Goal: Information Seeking & Learning: Learn about a topic

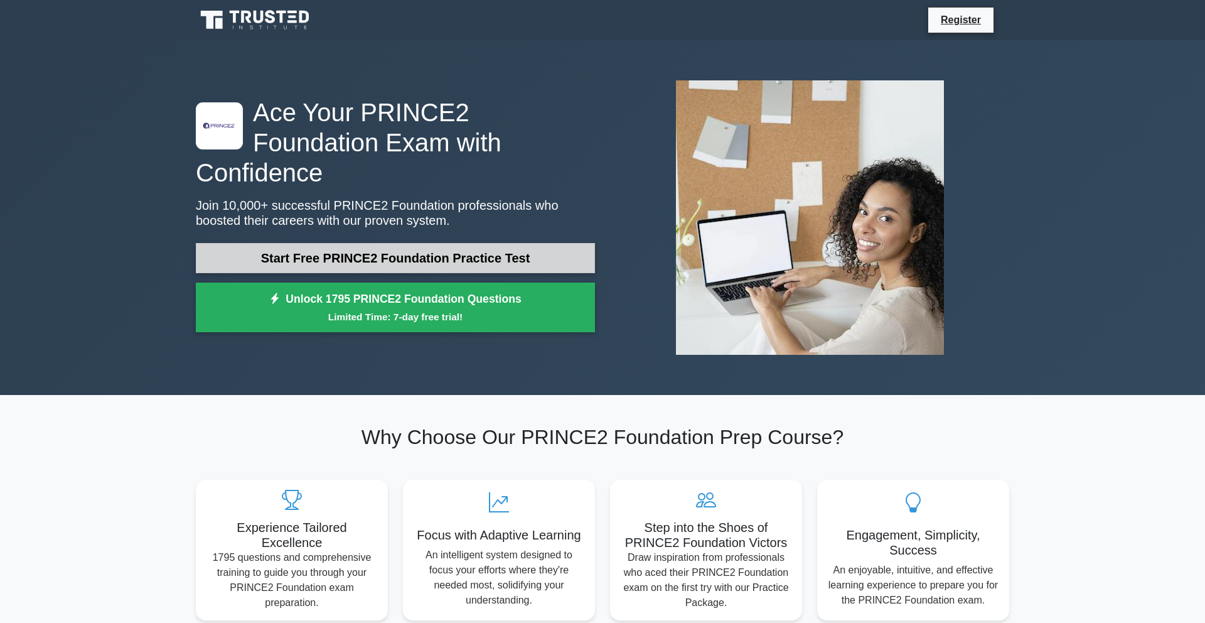
click at [362, 243] on link "Start Free PRINCE2 Foundation Practice Test" at bounding box center [395, 258] width 399 height 30
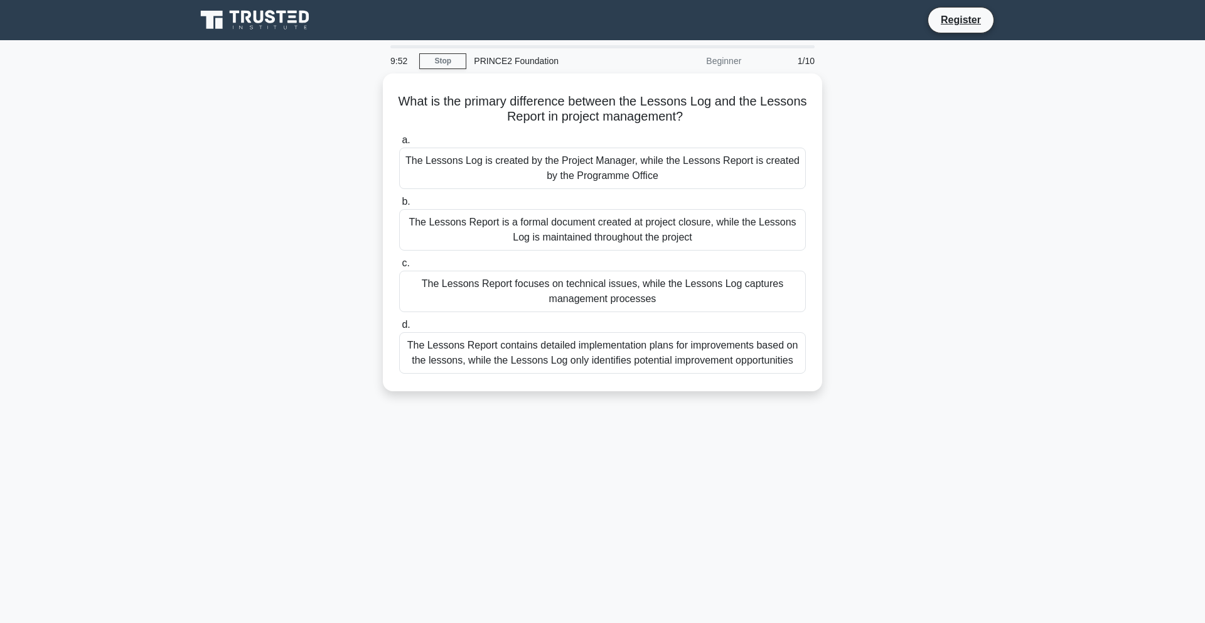
click at [1130, 511] on main "9:52 Stop PRINCE2 Foundation Beginner 1/10 What is the primary difference betwe…" at bounding box center [602, 359] width 1205 height 638
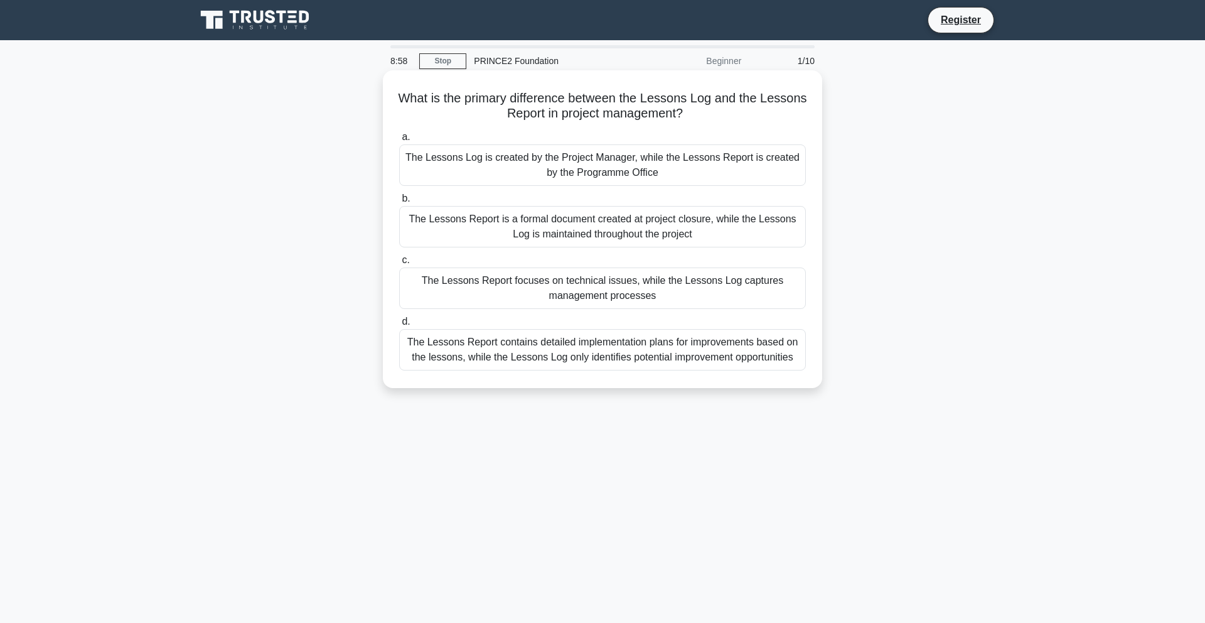
click at [551, 233] on div "The Lessons Report is a formal document created at project closure, while the L…" at bounding box center [602, 226] width 407 height 41
click at [399, 203] on input "b. The Lessons Report is a formal document created at project closure, while th…" at bounding box center [399, 199] width 0 height 8
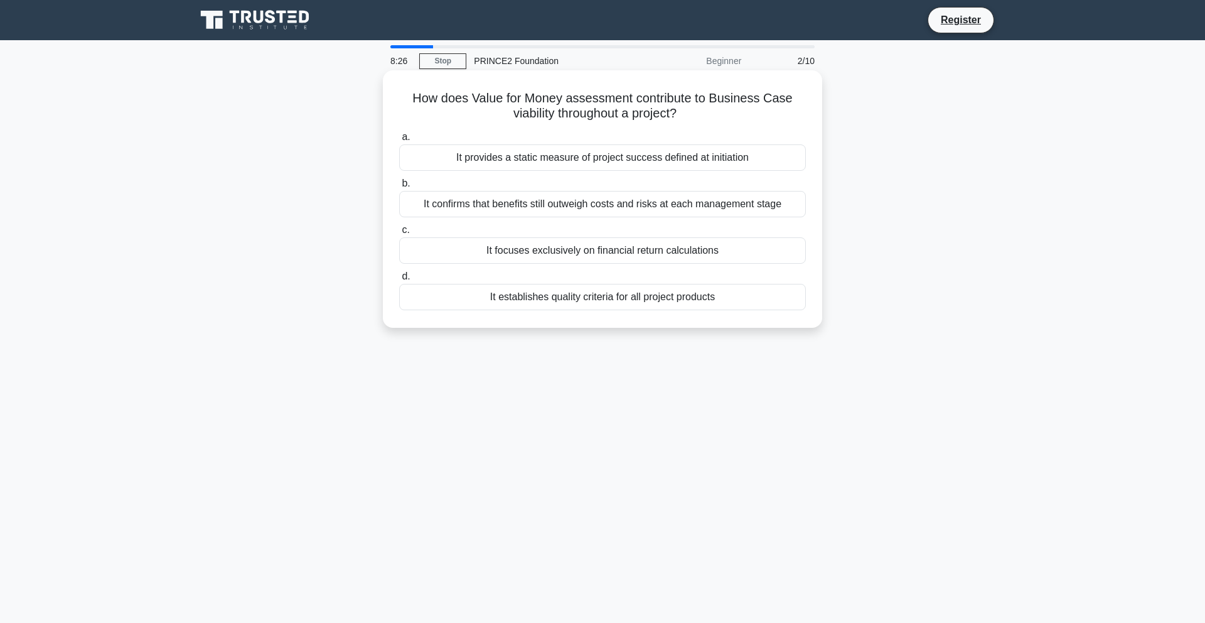
click at [575, 203] on div "It confirms that benefits still outweigh costs and risks at each management sta…" at bounding box center [602, 204] width 407 height 26
click at [399, 188] on input "b. It confirms that benefits still outweigh costs and risks at each management …" at bounding box center [399, 183] width 0 height 8
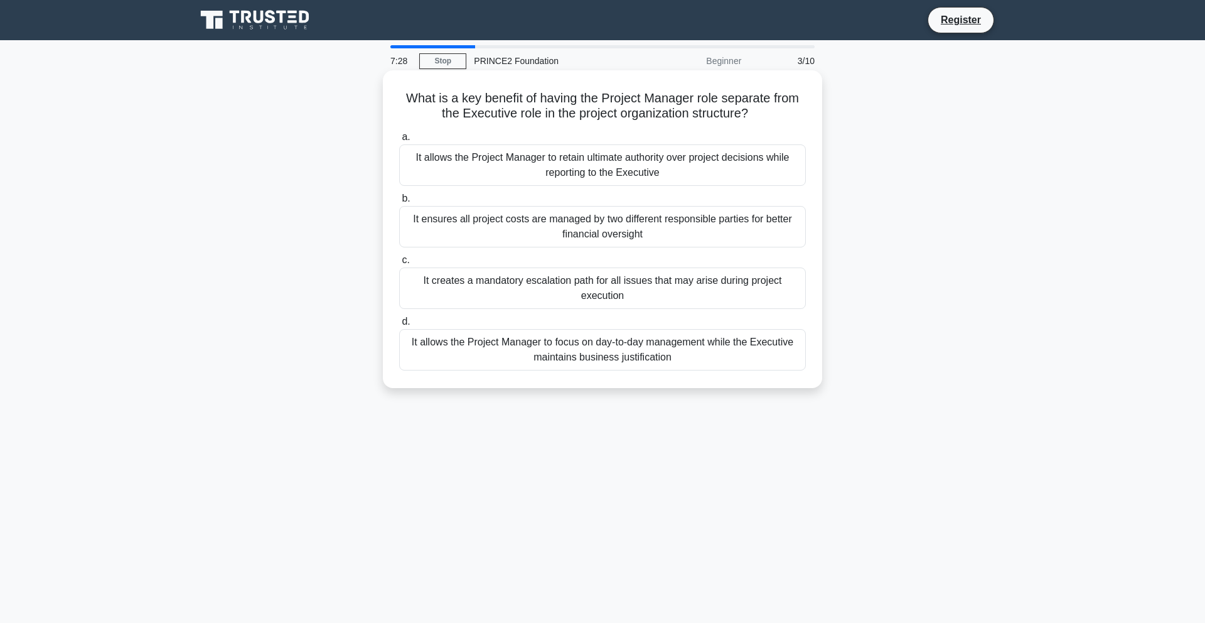
click at [606, 164] on div "It allows the Project Manager to retain ultimate authority over project decisio…" at bounding box center [602, 164] width 407 height 41
click at [399, 141] on input "a. It allows the Project Manager to retain ultimate authority over project deci…" at bounding box center [399, 137] width 0 height 8
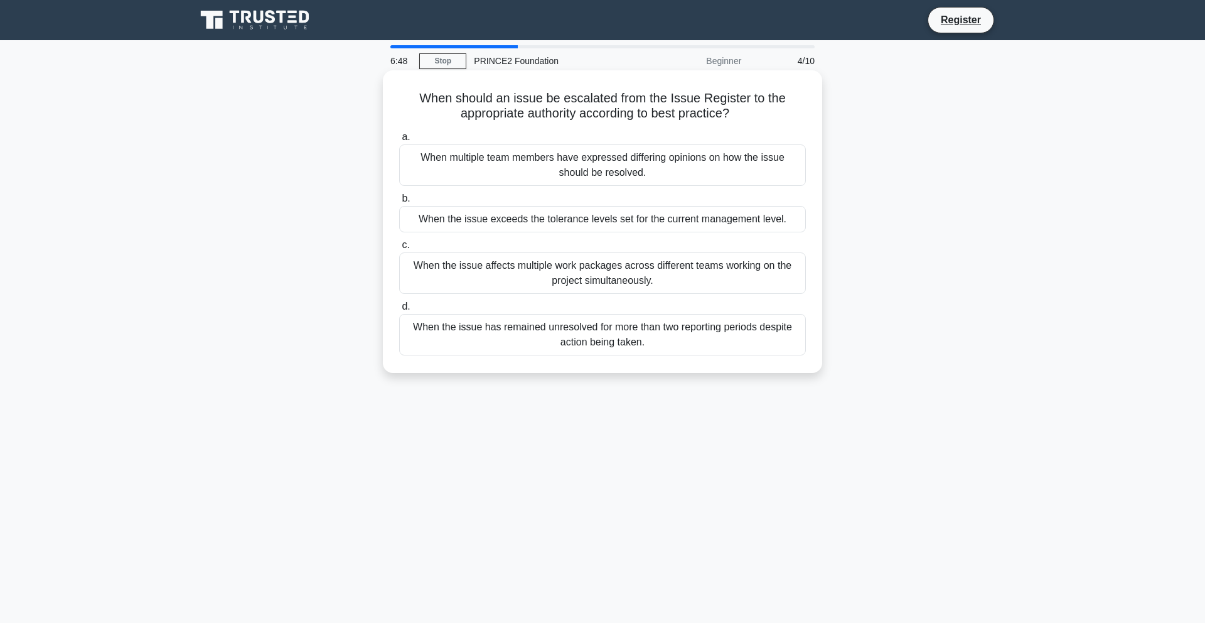
click at [590, 221] on div "When the issue exceeds the tolerance levels set for the current management leve…" at bounding box center [602, 219] width 407 height 26
click at [399, 203] on input "b. When the issue exceeds the tolerance levels set for the current management l…" at bounding box center [399, 199] width 0 height 8
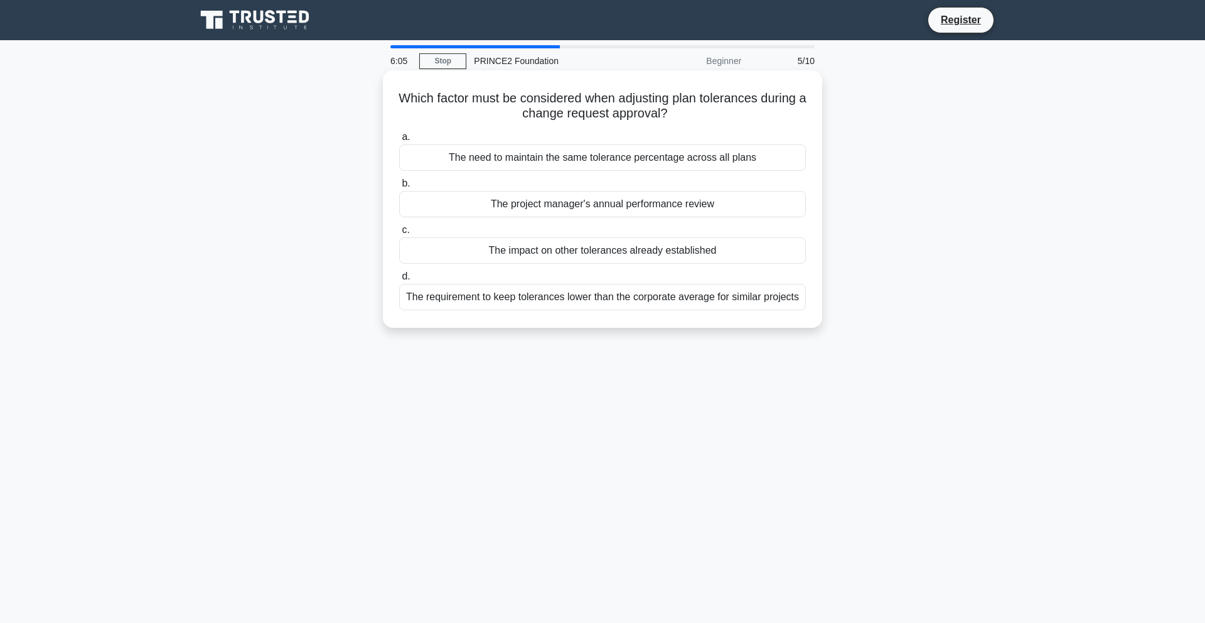
click at [568, 249] on div "The impact on other tolerances already established" at bounding box center [602, 250] width 407 height 26
click at [399, 234] on input "c. The impact on other tolerances already established" at bounding box center [399, 230] width 0 height 8
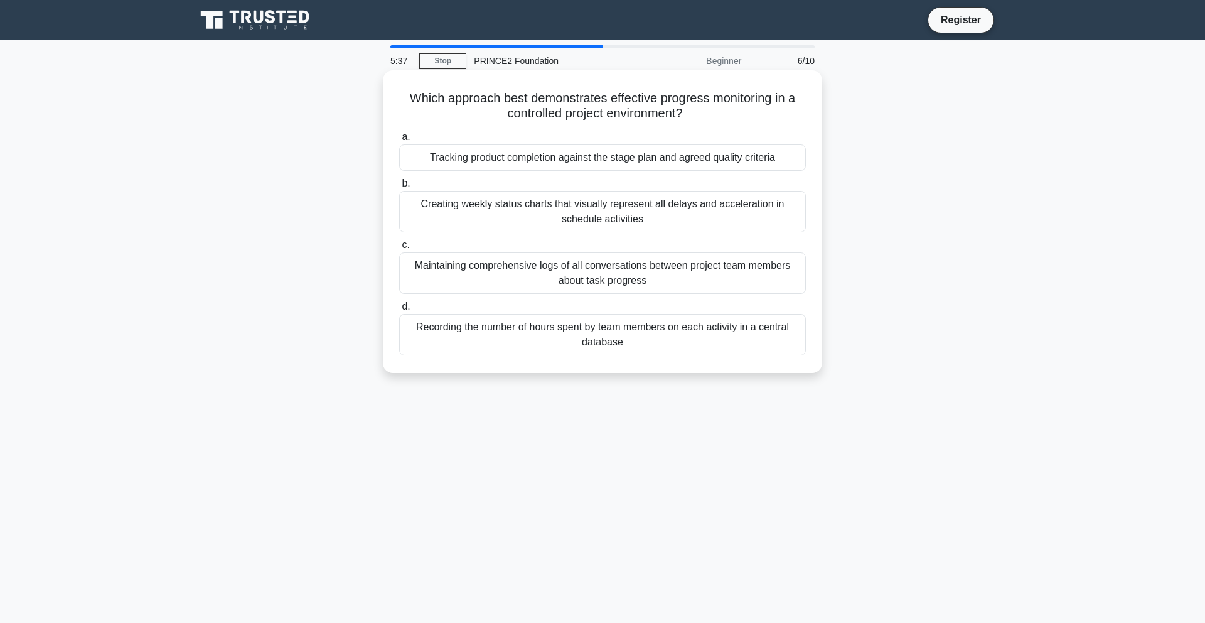
click at [704, 276] on div "Maintaining comprehensive logs of all conversations between project team member…" at bounding box center [602, 272] width 407 height 41
click at [399, 249] on input "c. Maintaining comprehensive logs of all conversations between project team mem…" at bounding box center [399, 245] width 0 height 8
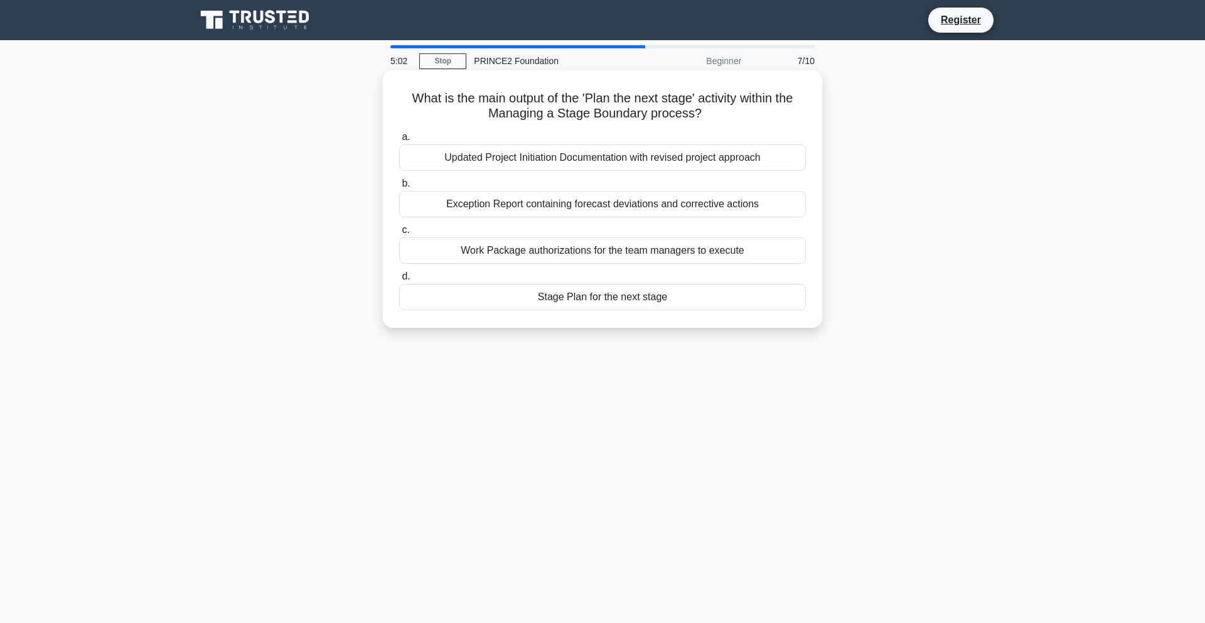
click at [587, 296] on div "Stage Plan for the next stage" at bounding box center [602, 297] width 407 height 26
click at [399, 281] on input "d. Stage Plan for the next stage" at bounding box center [399, 276] width 0 height 8
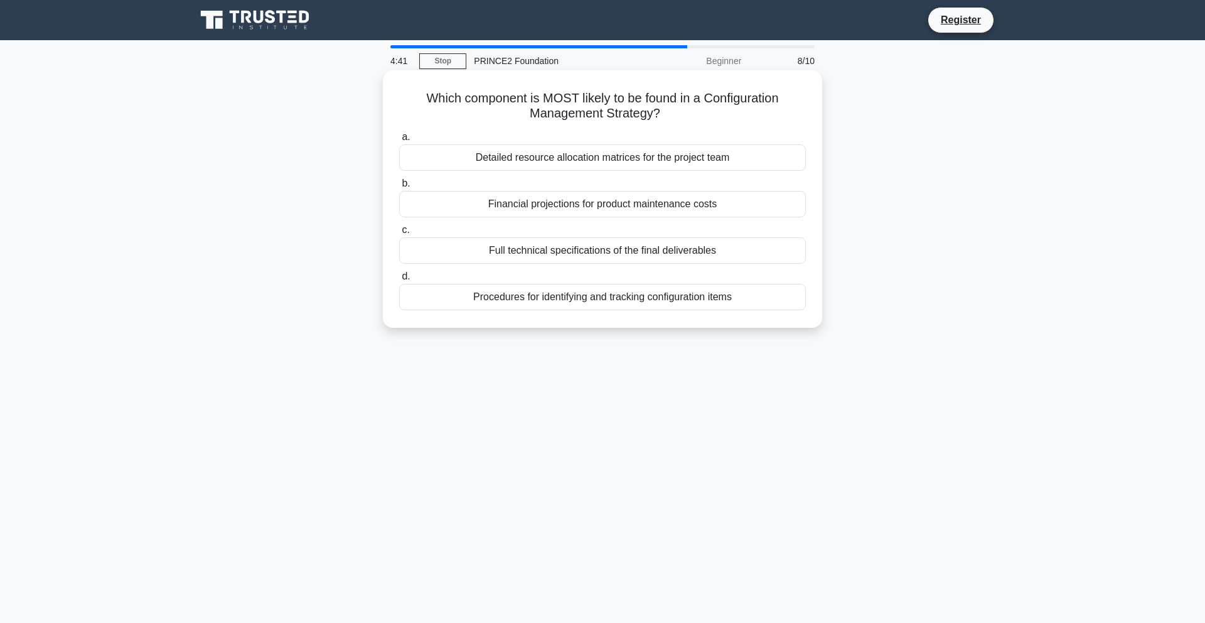
click at [608, 296] on div "Procedures for identifying and tracking configuration items" at bounding box center [602, 297] width 407 height 26
click at [399, 281] on input "d. Procedures for identifying and tracking configuration items" at bounding box center [399, 276] width 0 height 8
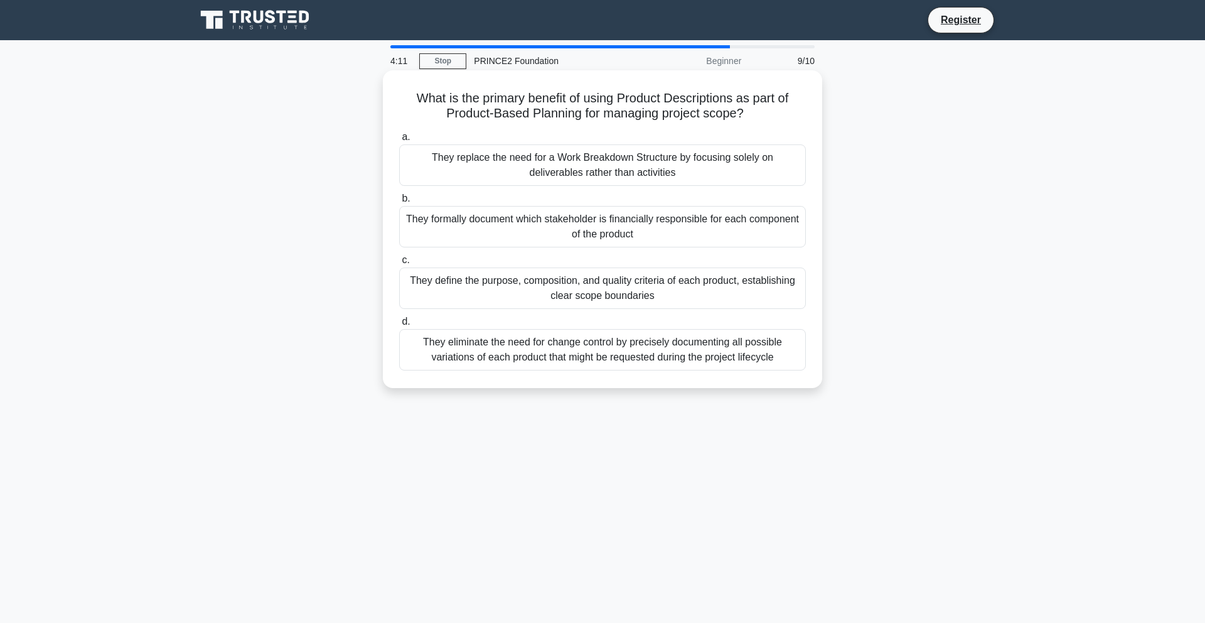
click at [591, 168] on div "They replace the need for a Work Breakdown Structure by focusing solely on deli…" at bounding box center [602, 164] width 407 height 41
click at [399, 141] on input "a. They replace the need for a Work Breakdown Structure by focusing solely on d…" at bounding box center [399, 137] width 0 height 8
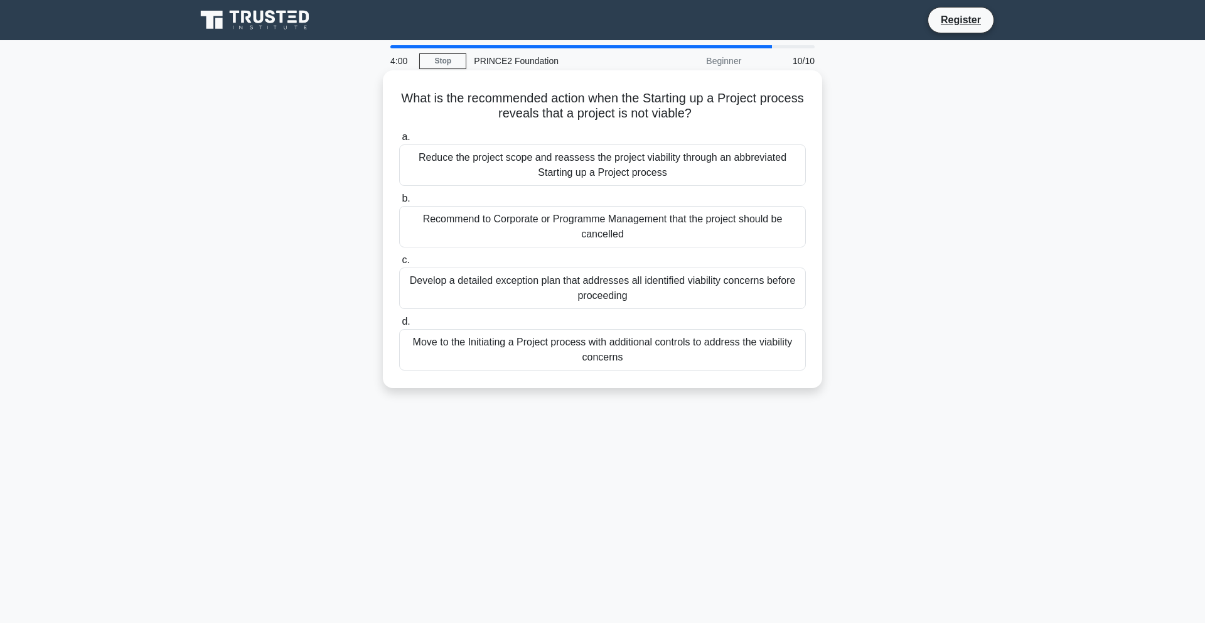
click at [614, 205] on label "b. Recommend to Corporate or Programme Management that the project should be ca…" at bounding box center [602, 219] width 407 height 56
click at [399, 203] on input "b. Recommend to Corporate or Programme Management that the project should be ca…" at bounding box center [399, 199] width 0 height 8
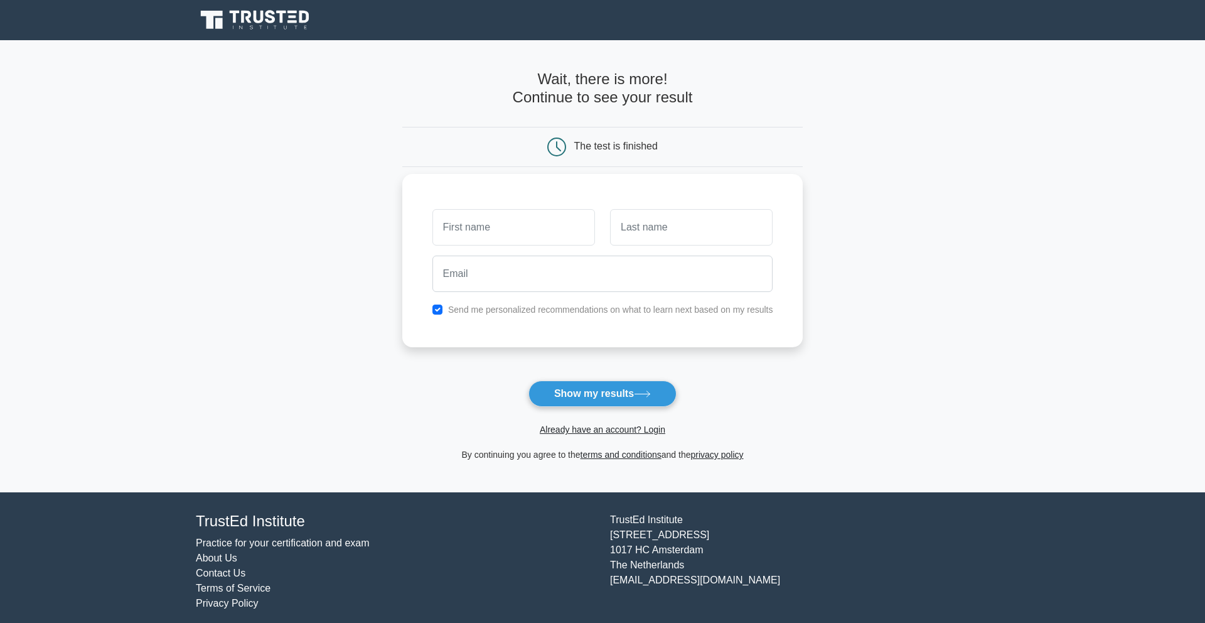
click at [557, 227] on input "text" at bounding box center [513, 227] width 163 height 36
type input "Mark"
click at [623, 253] on div at bounding box center [603, 273] width 356 height 46
click at [629, 240] on input "text" at bounding box center [691, 227] width 163 height 36
type input "Idemudia"
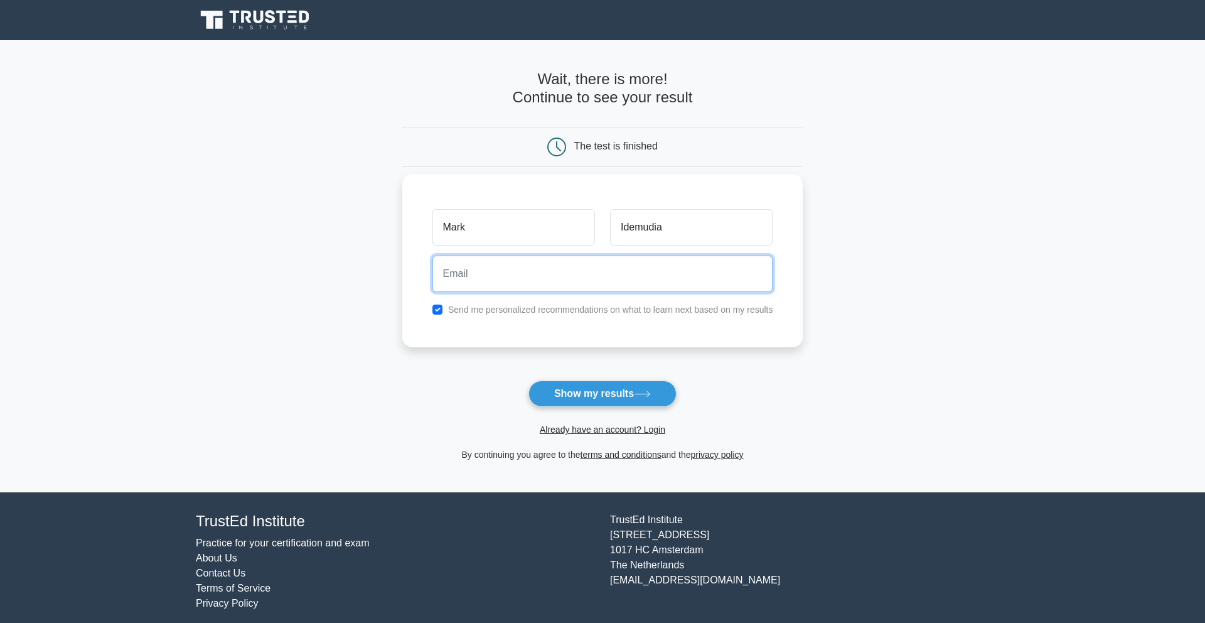
click at [667, 274] on input "email" at bounding box center [602, 273] width 341 height 36
type input "midemudia@aol.com"
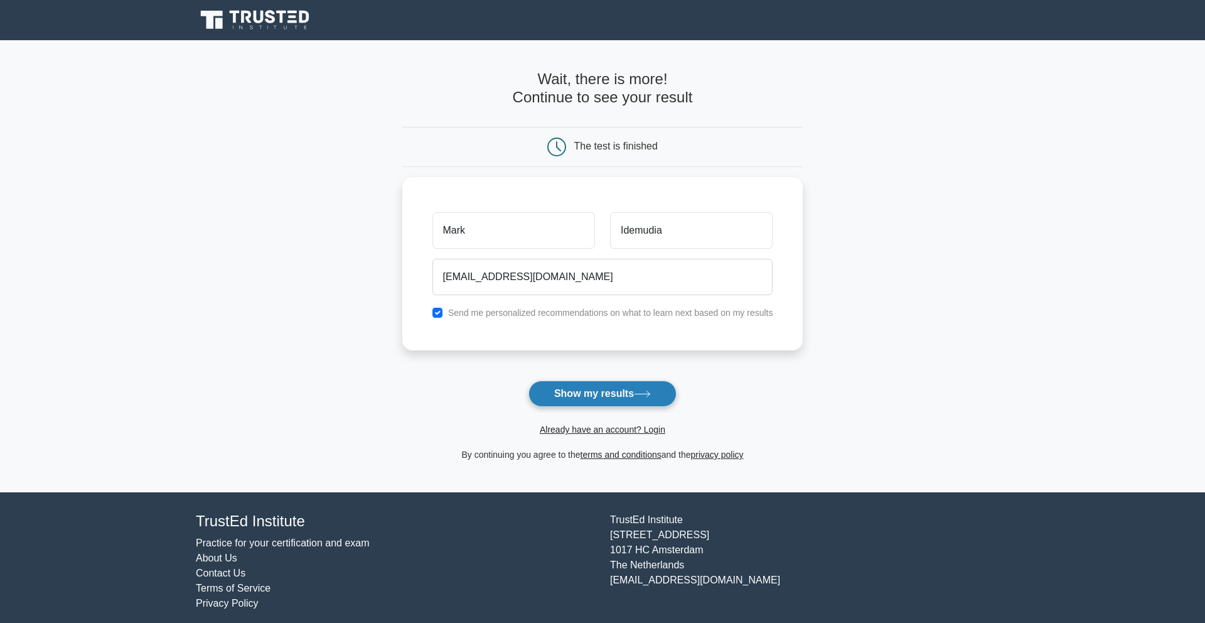
click at [618, 397] on button "Show my results" at bounding box center [602, 393] width 148 height 26
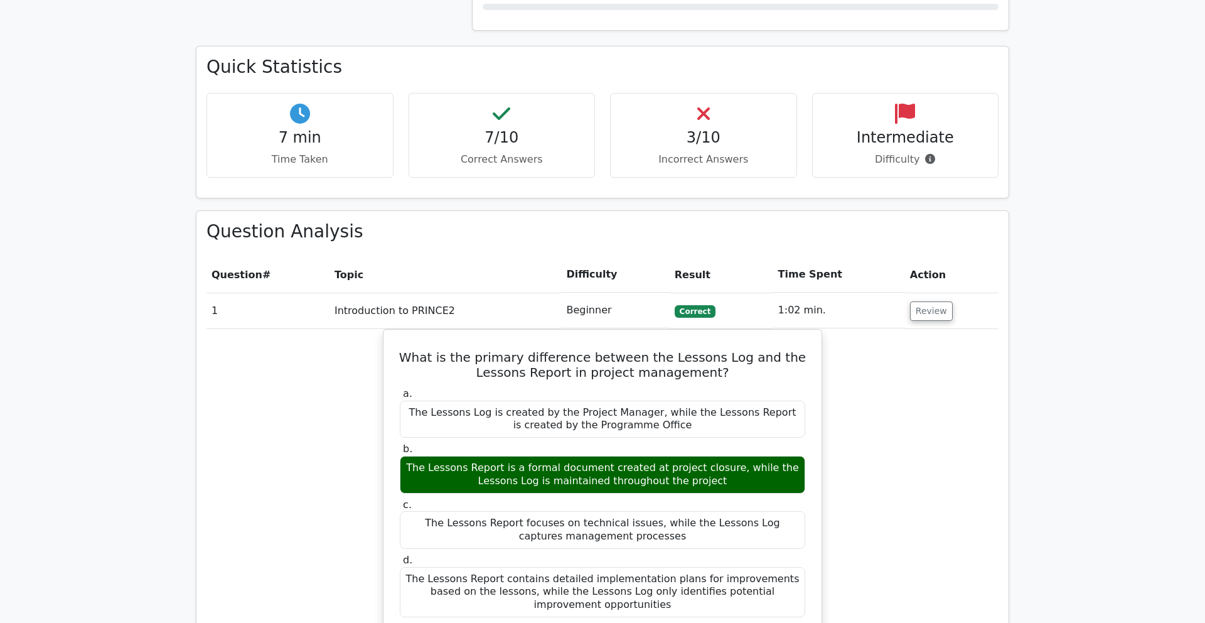
scroll to position [754, 0]
